Goal: Task Accomplishment & Management: Use online tool/utility

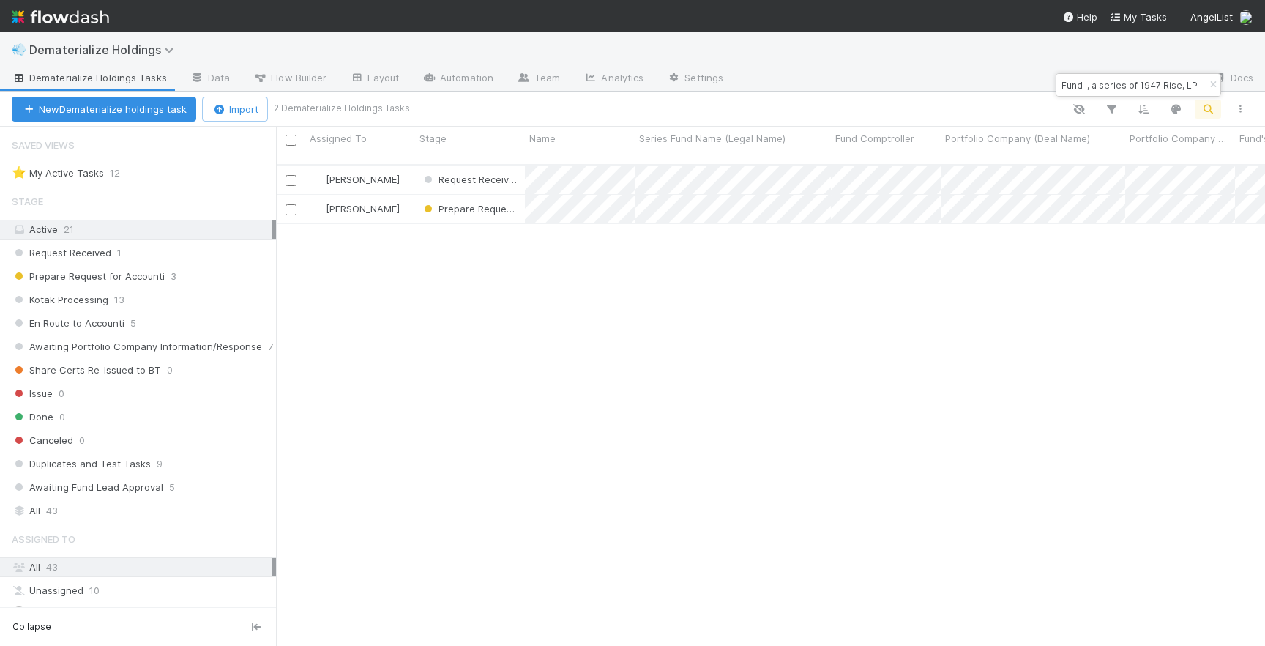
scroll to position [493, 989]
type input "Fund I, a series of 1947 Rise, LP"
click at [401, 166] on div "[PERSON_NAME]" at bounding box center [360, 180] width 110 height 29
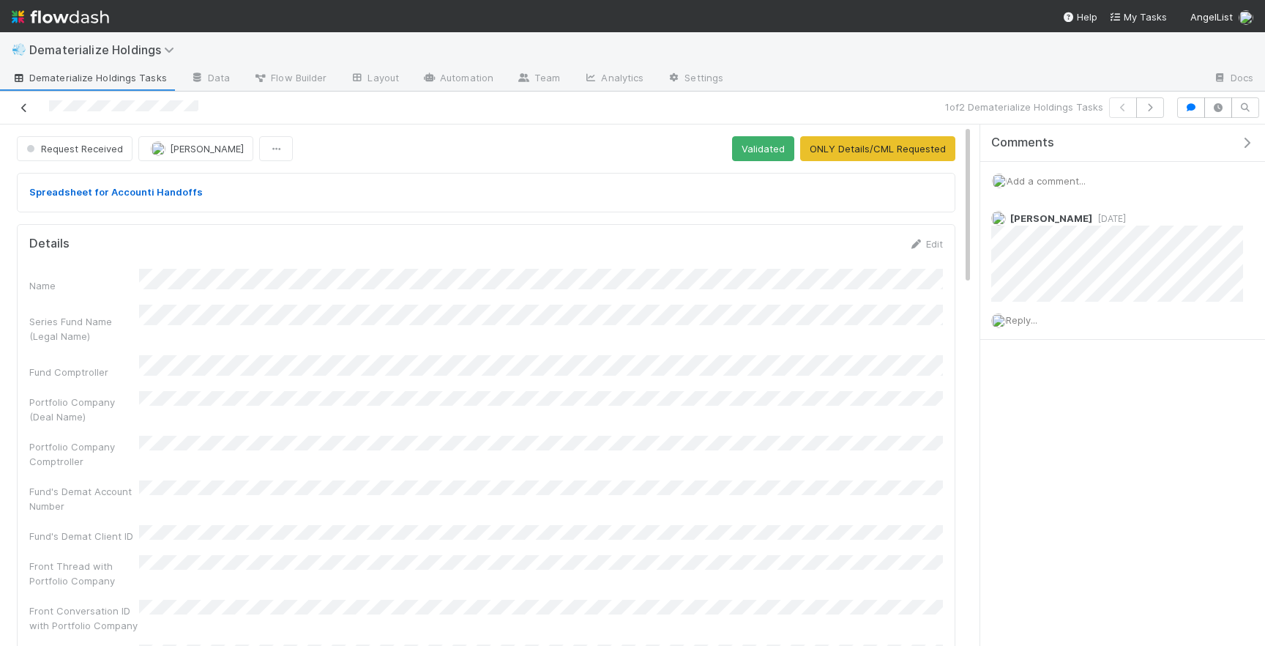
click at [24, 111] on icon at bounding box center [24, 108] width 15 height 10
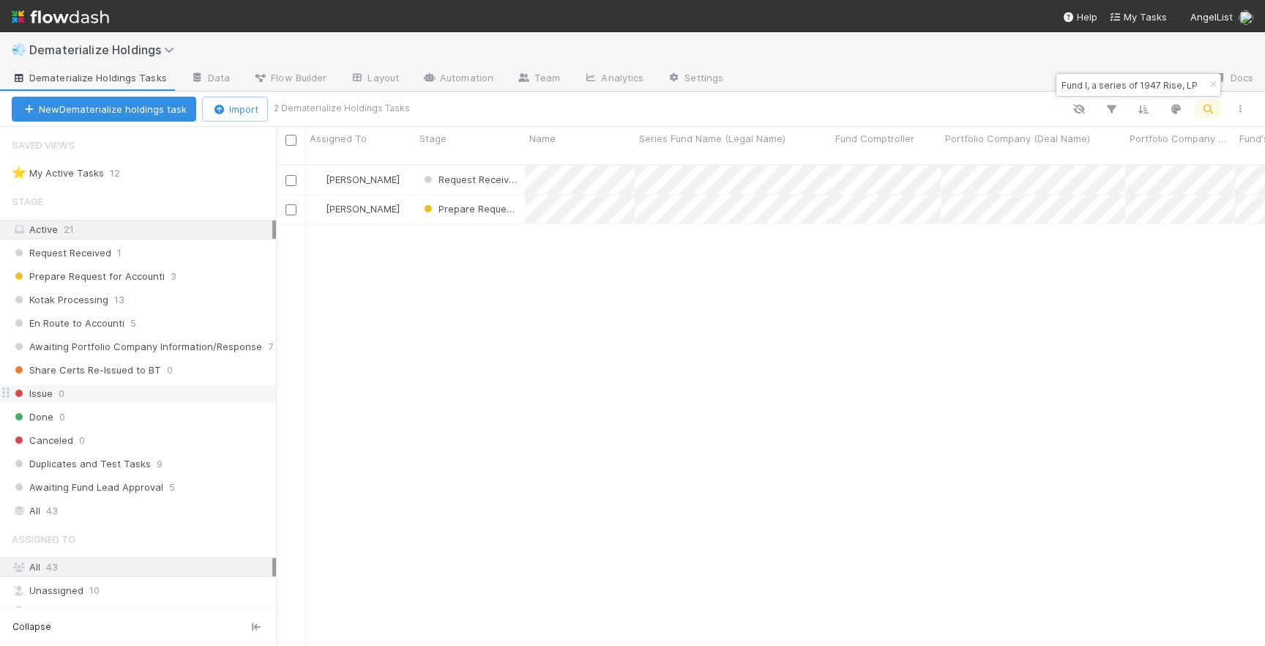
scroll to position [67, 0]
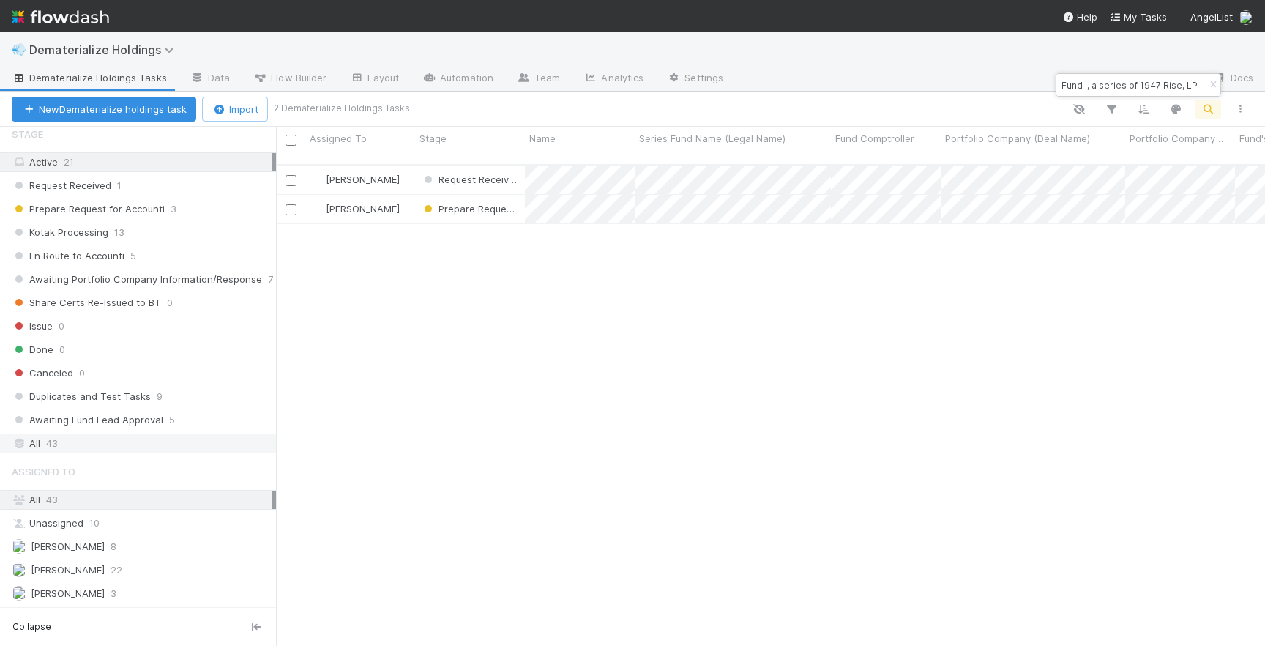
click at [82, 448] on div "All 43" at bounding box center [142, 443] width 261 height 18
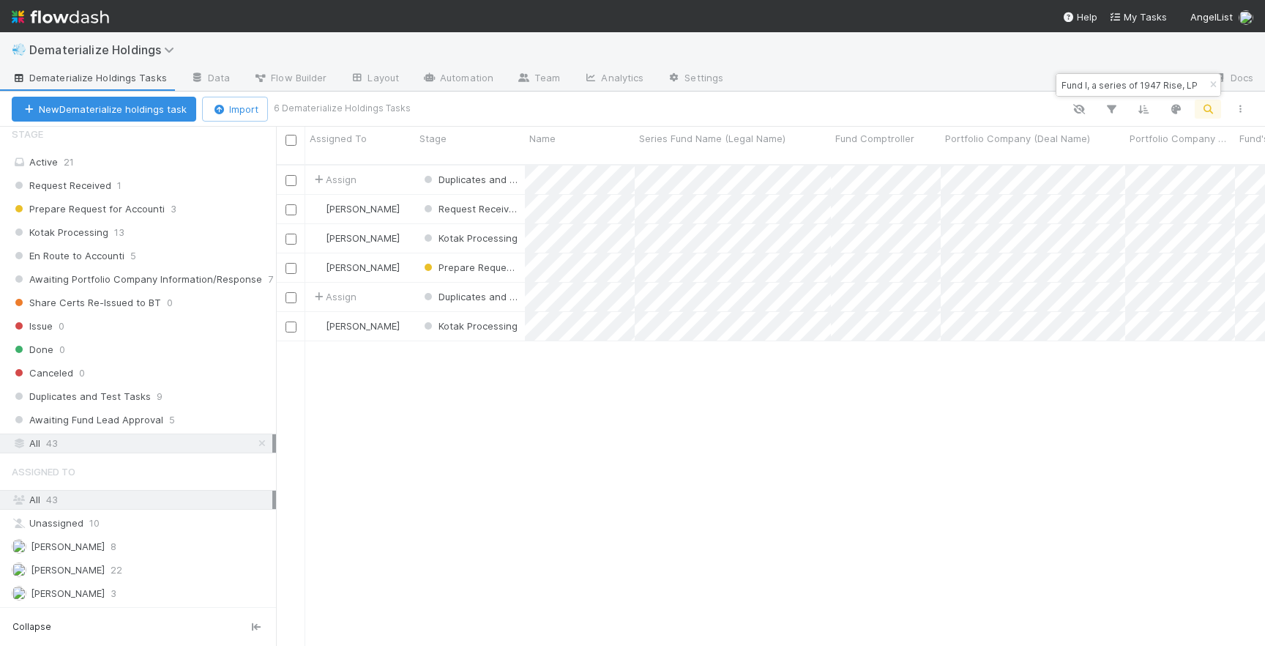
scroll to position [493, 989]
click at [404, 224] on div "[PERSON_NAME]" at bounding box center [360, 238] width 110 height 29
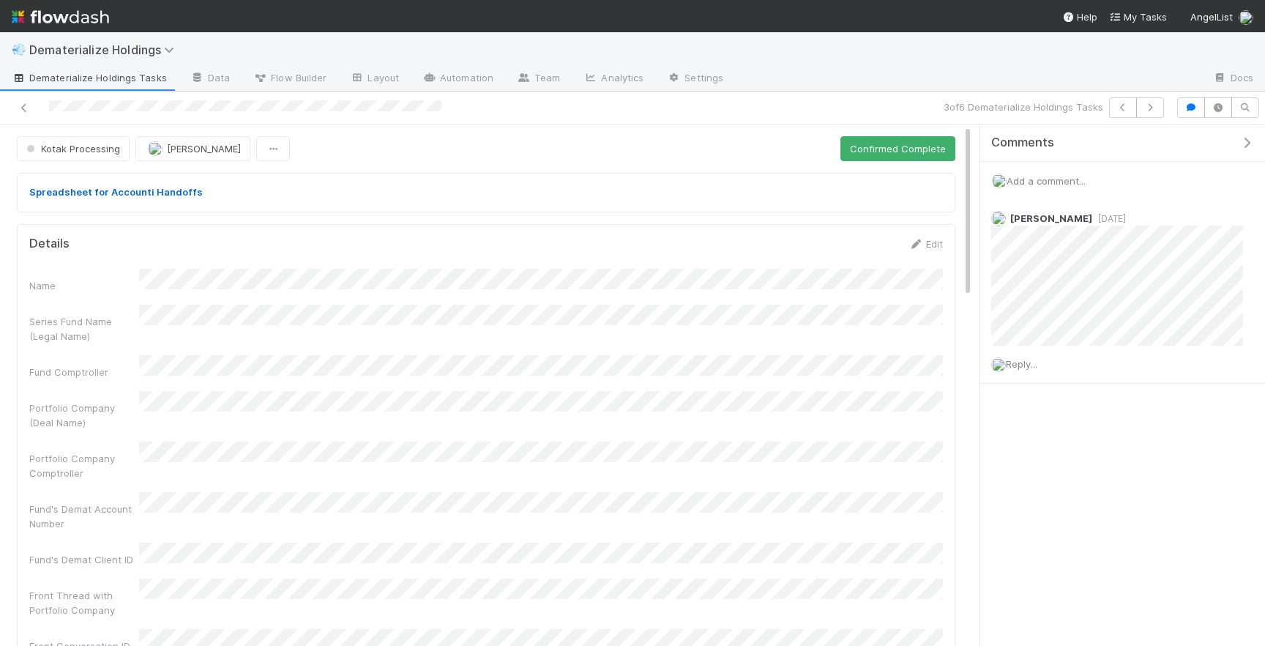
click at [300, 109] on div at bounding box center [298, 107] width 585 height 21
